Goal: Check status: Check status

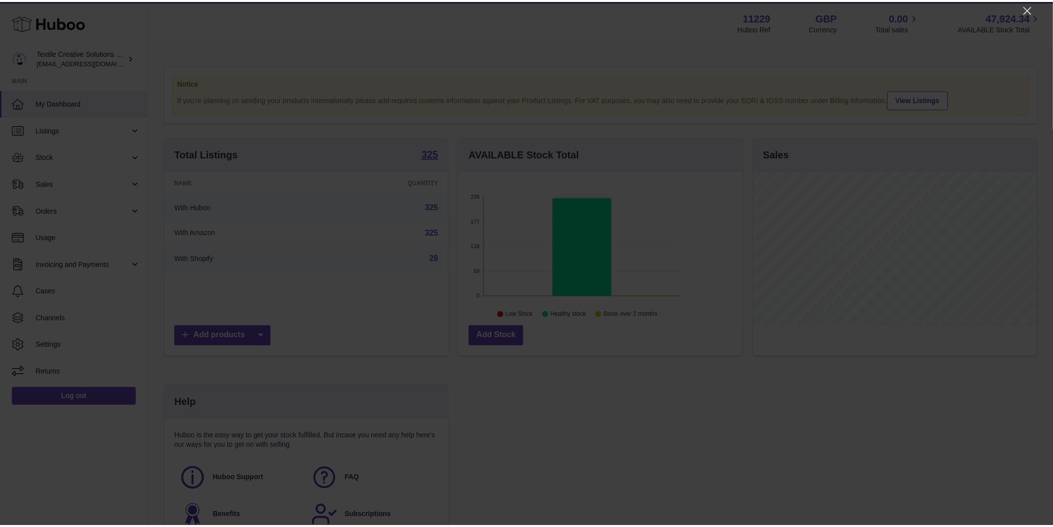
scroll to position [155, 286]
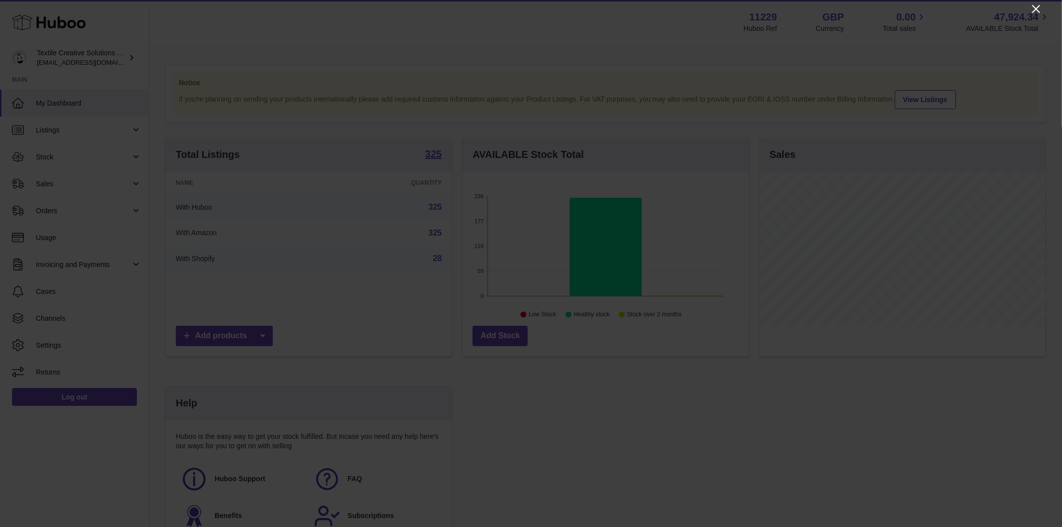
click at [955, 10] on icon "Close" at bounding box center [1036, 9] width 8 height 8
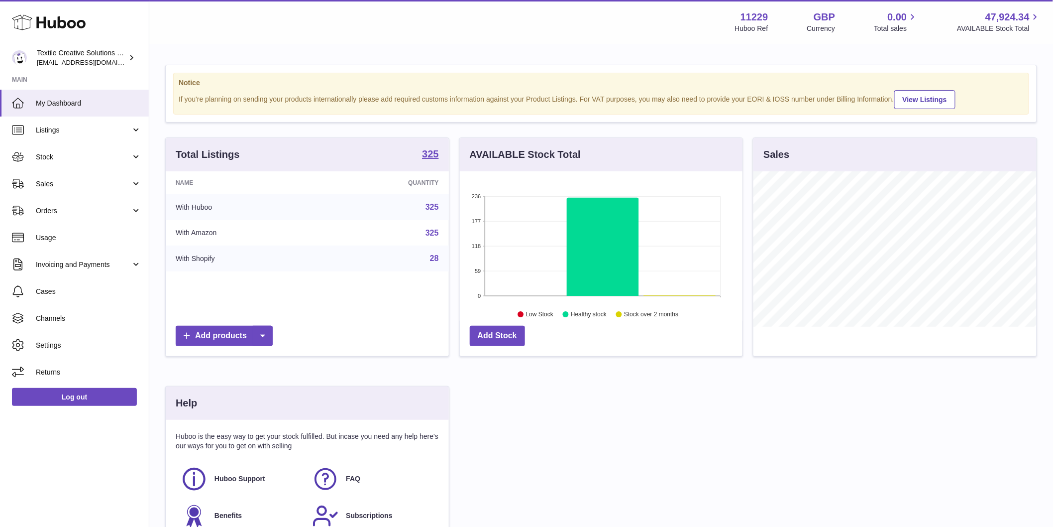
scroll to position [497689, 497561]
click at [43, 187] on span "Sales" at bounding box center [83, 183] width 95 height 9
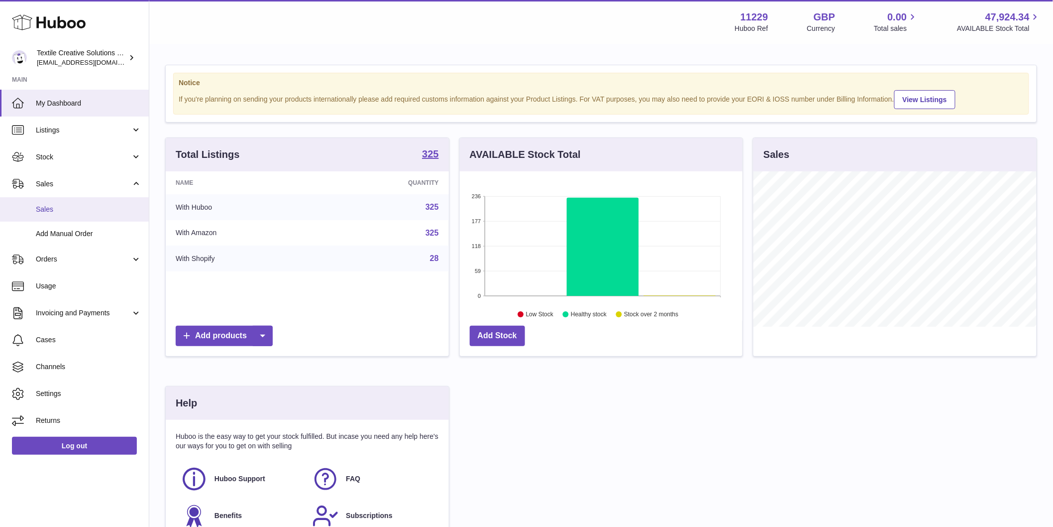
click at [53, 216] on link "Sales" at bounding box center [74, 209] width 149 height 24
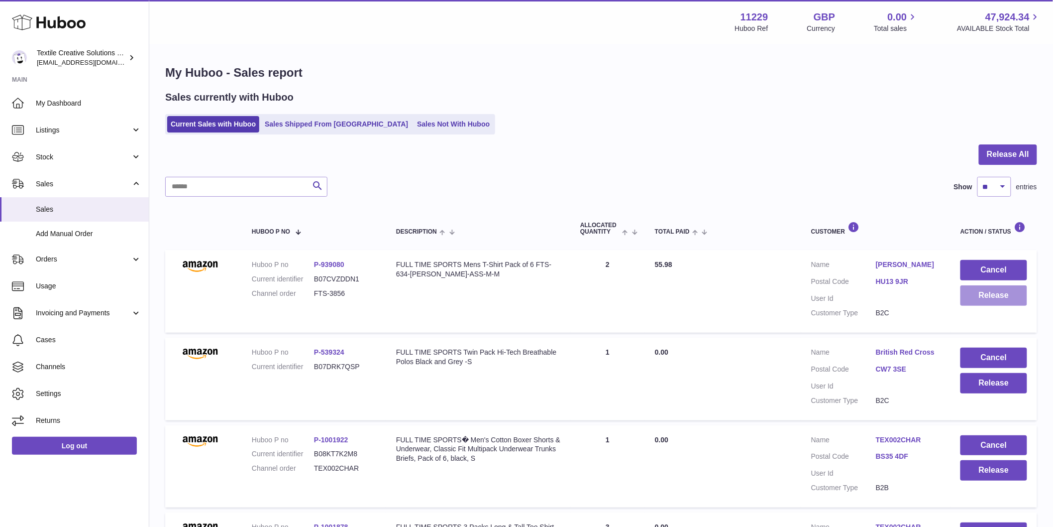
click at [1002, 300] on button "Release" at bounding box center [994, 295] width 67 height 20
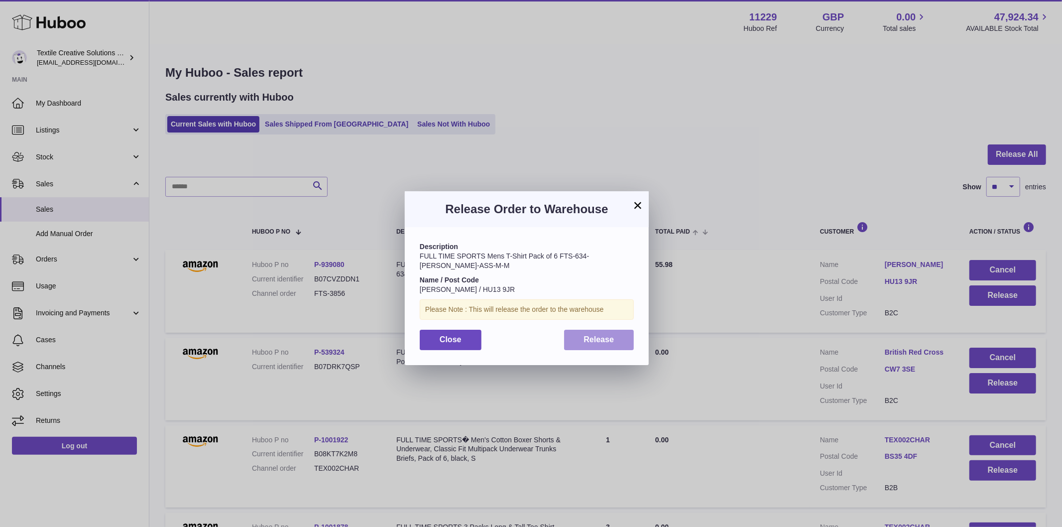
click at [598, 335] on span "Release" at bounding box center [599, 339] width 30 height 8
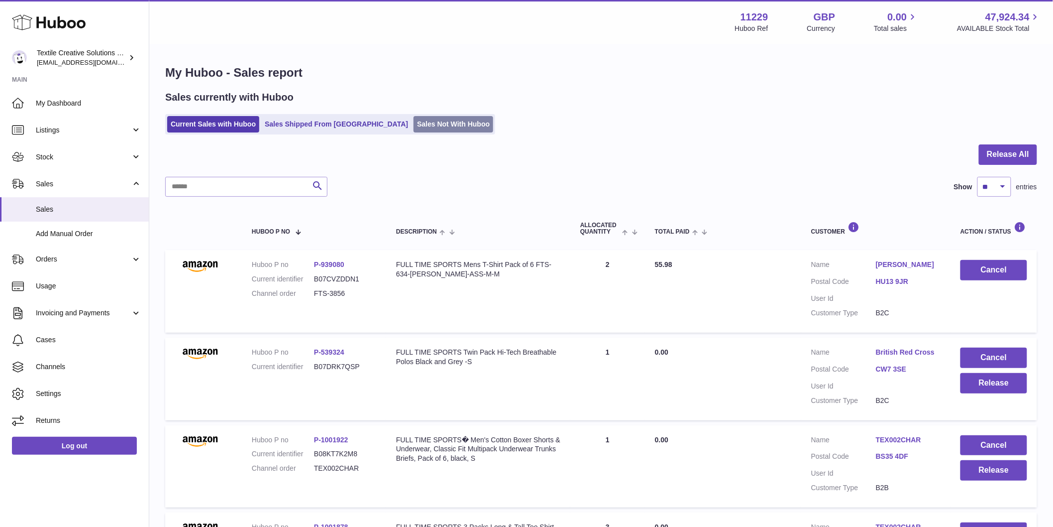
click at [414, 125] on link "Sales Not With Huboo" at bounding box center [454, 124] width 80 height 16
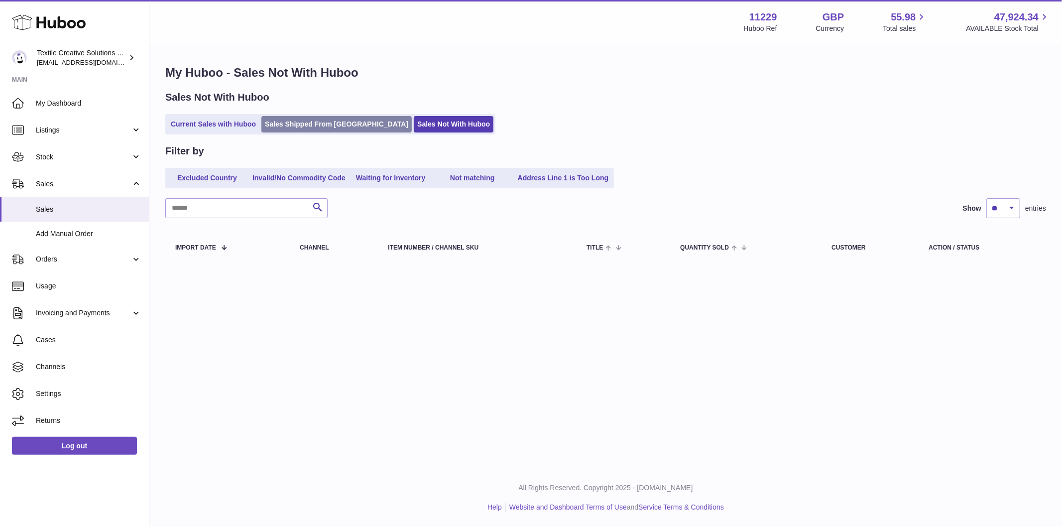
click at [303, 121] on link "Sales Shipped From [GEOGRAPHIC_DATA]" at bounding box center [336, 124] width 150 height 16
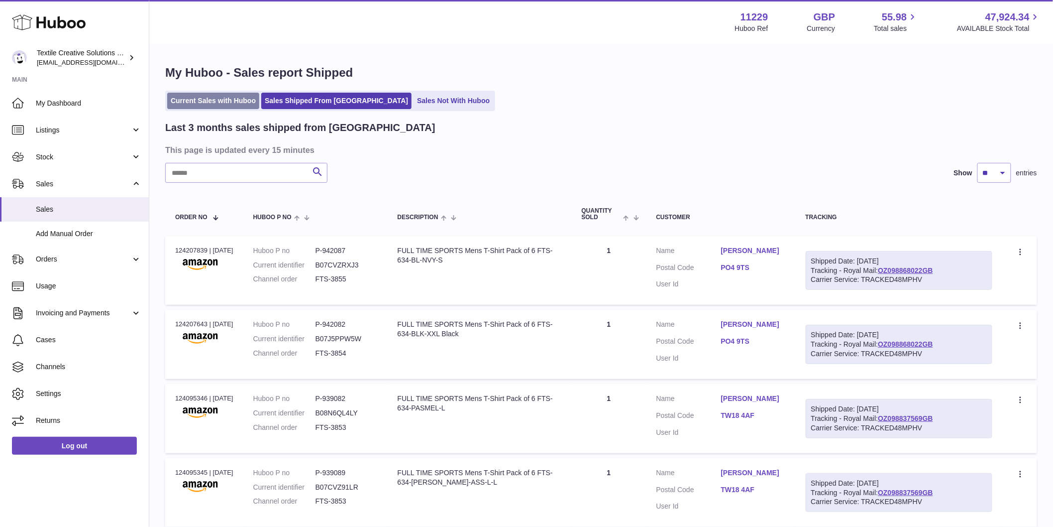
click at [231, 98] on link "Current Sales with Huboo" at bounding box center [213, 101] width 92 height 16
